Goal: Information Seeking & Learning: Learn about a topic

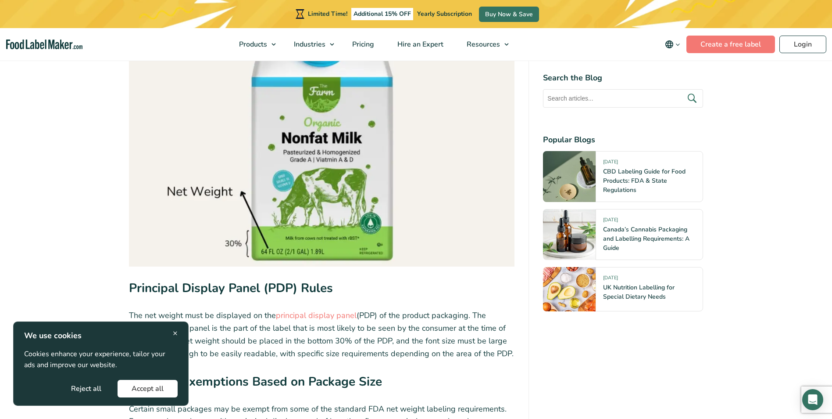
scroll to position [1360, 0]
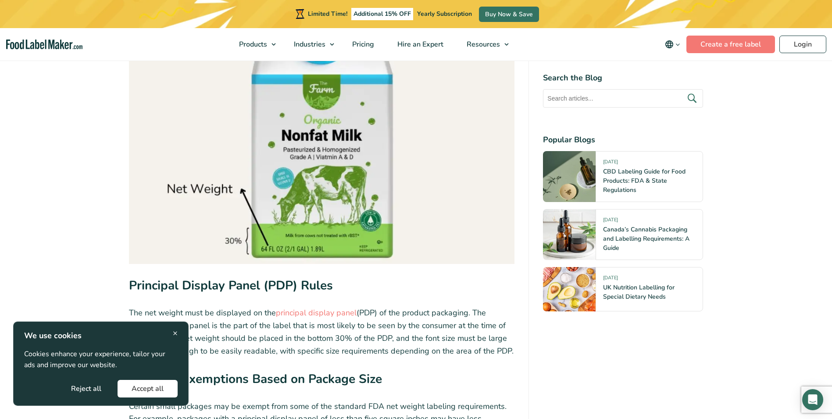
click at [173, 331] on span "×" at bounding box center [175, 333] width 5 height 12
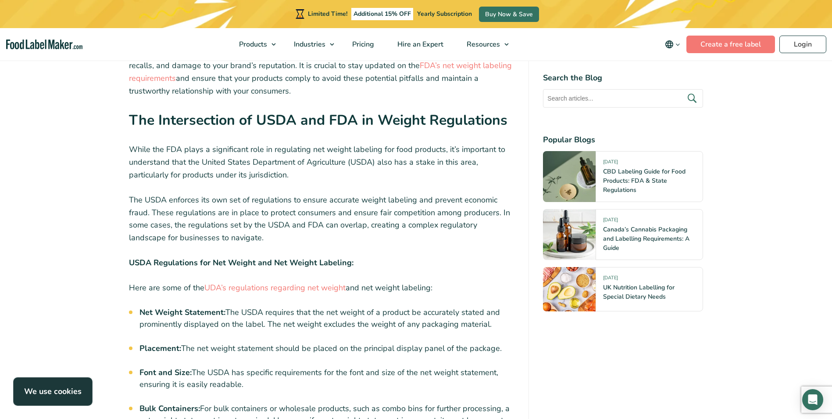
scroll to position [2150, 0]
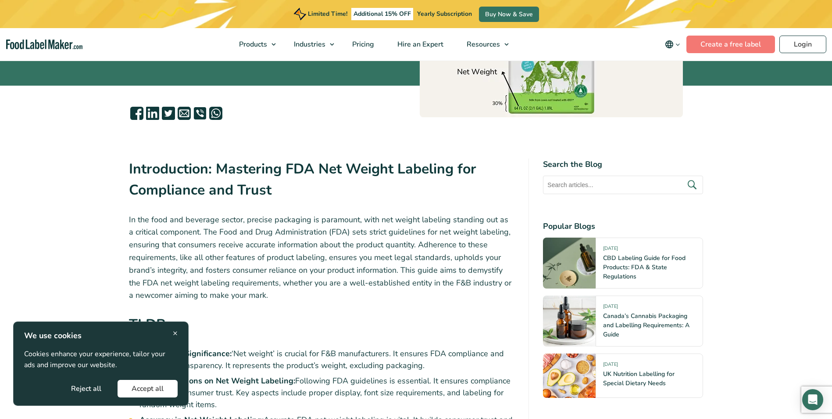
scroll to position [219, 0]
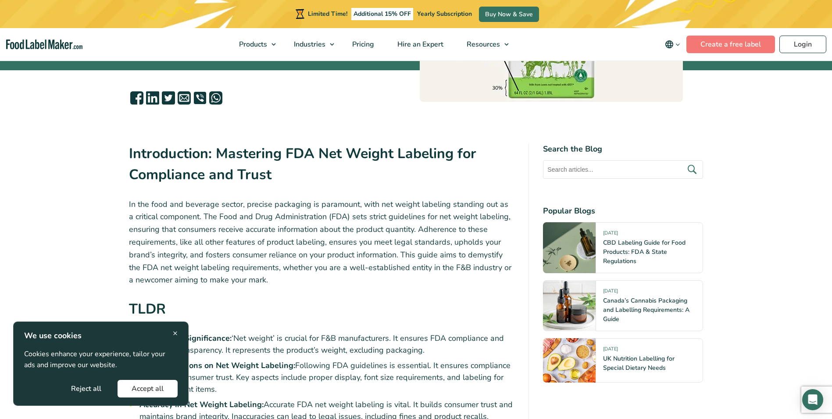
click at [172, 335] on div "× We use cookies Cookies enhance your experience, tailor your ads and improve o…" at bounding box center [101, 363] width 154 height 68
click at [176, 333] on span "×" at bounding box center [175, 333] width 5 height 12
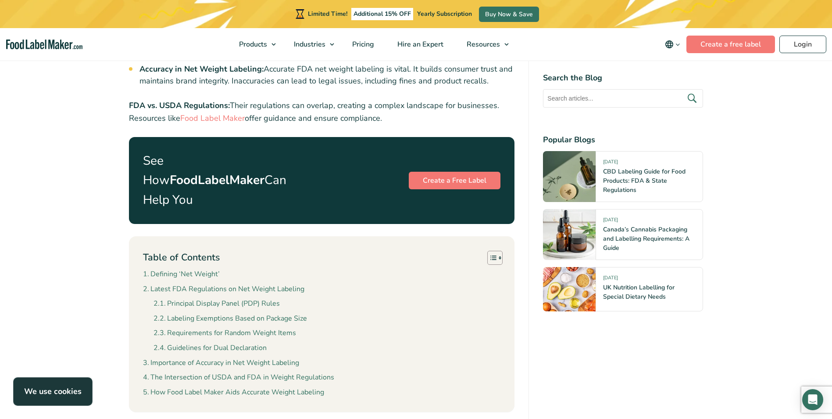
scroll to position [570, 0]
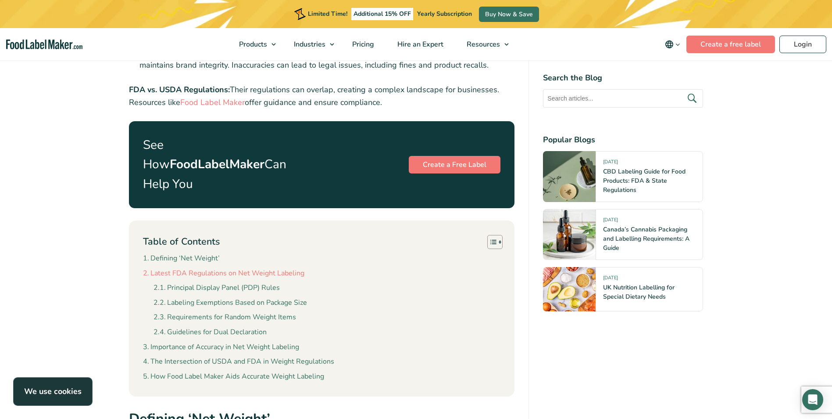
click at [266, 268] on link "Latest FDA Regulations on Net Weight Labeling" at bounding box center [223, 273] width 161 height 11
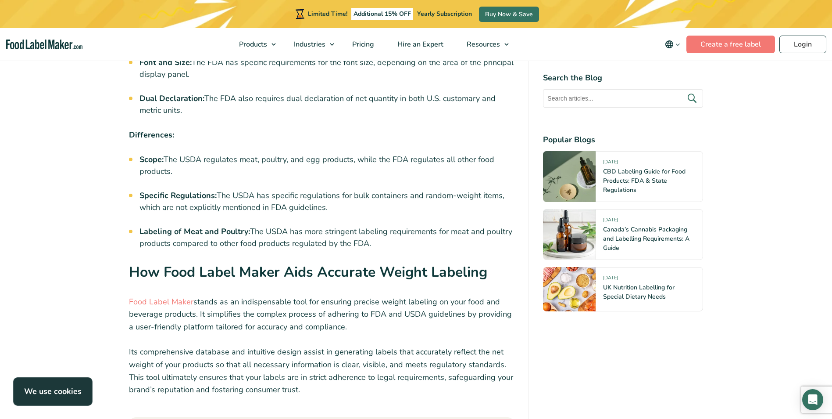
scroll to position [2759, 0]
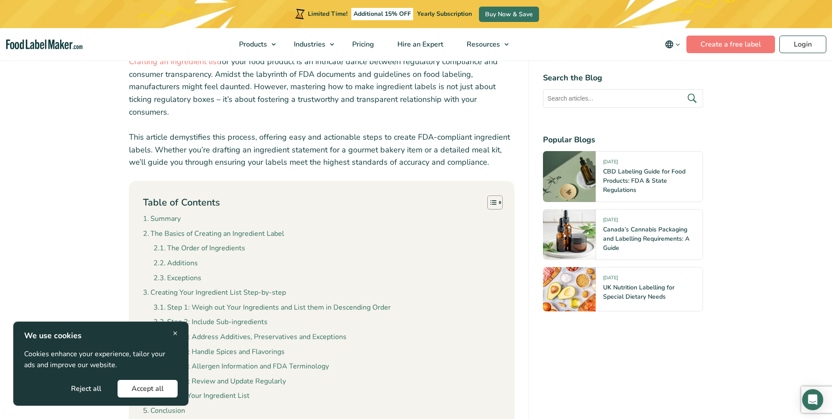
scroll to position [439, 0]
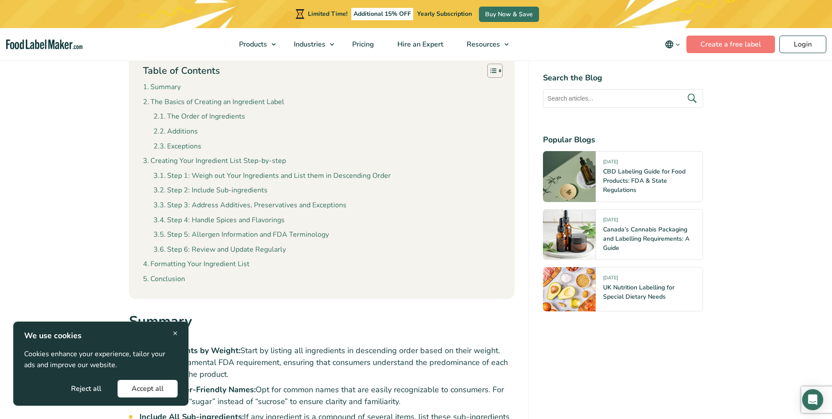
click at [179, 332] on div "× We use cookies Cookies enhance your experience, tailor your ads and improve o…" at bounding box center [100, 363] width 175 height 84
click at [174, 332] on span "×" at bounding box center [175, 333] width 5 height 12
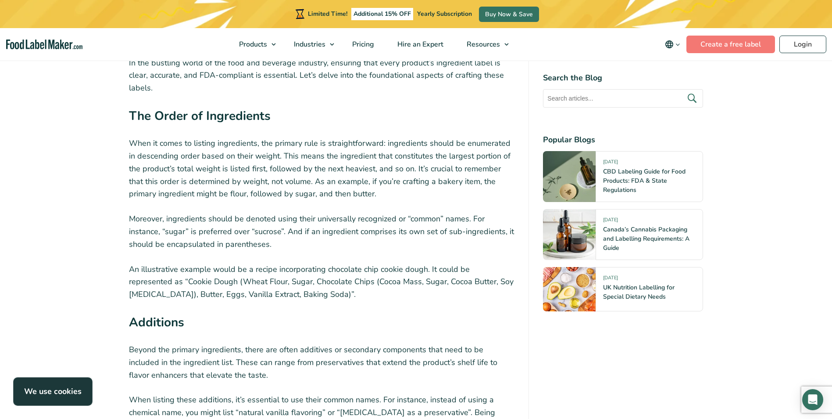
scroll to position [1360, 0]
